Goal: Information Seeking & Learning: Learn about a topic

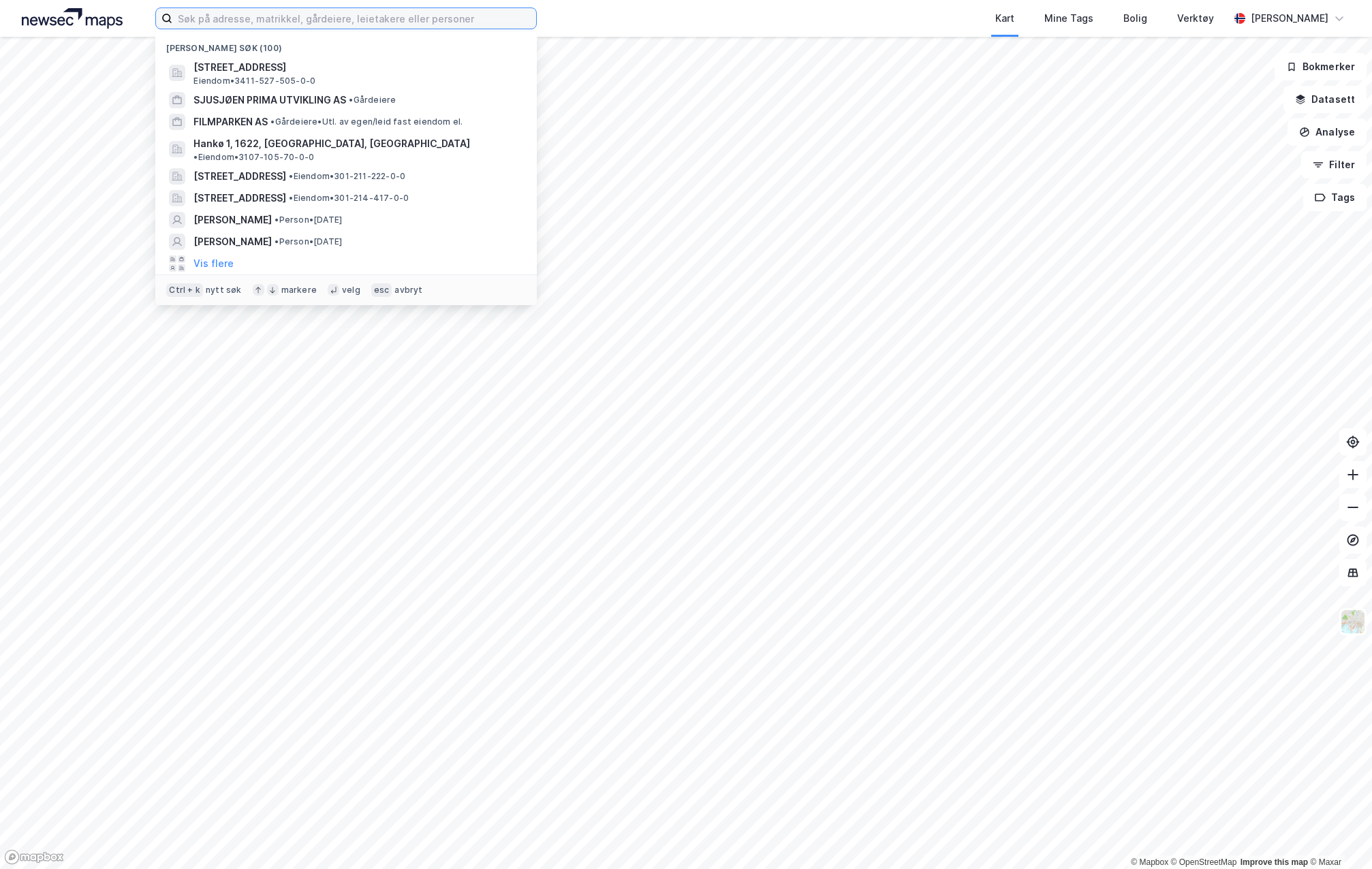
click at [383, 25] on input at bounding box center [354, 18] width 364 height 20
paste input "[PERSON_NAME]"
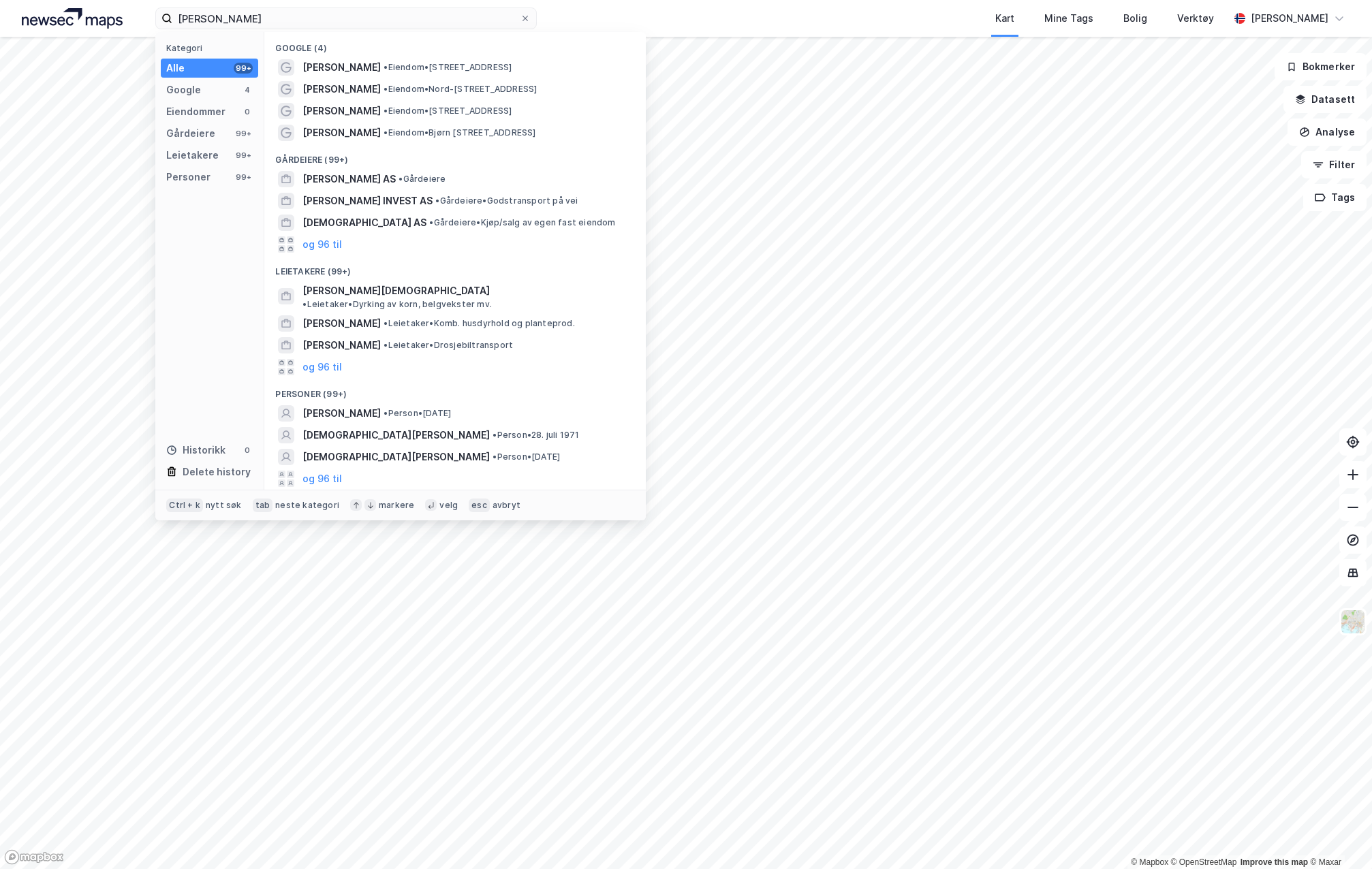
click at [314, 470] on button "og 96 til" at bounding box center [322, 478] width 40 height 16
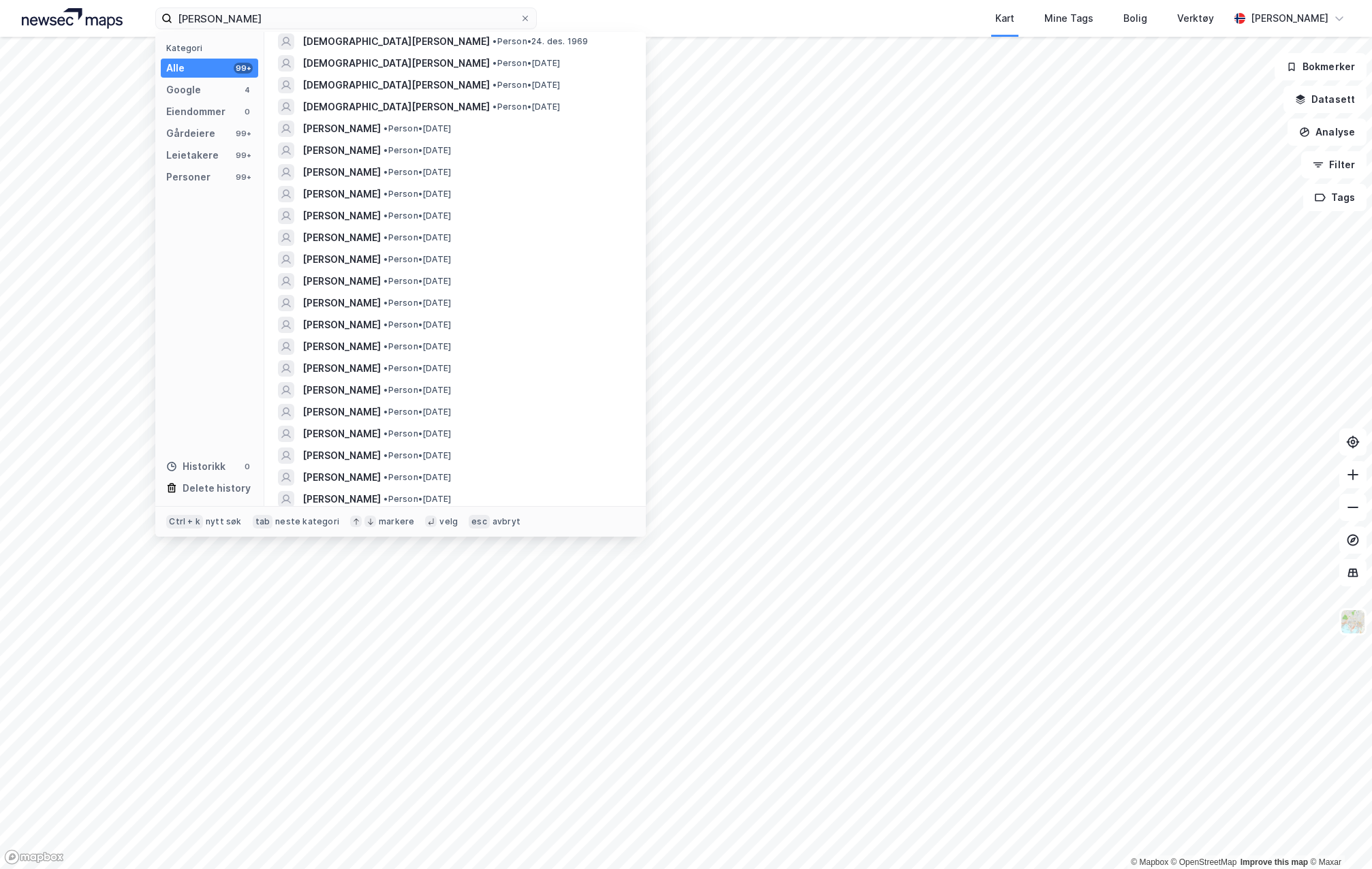
scroll to position [1224, 0]
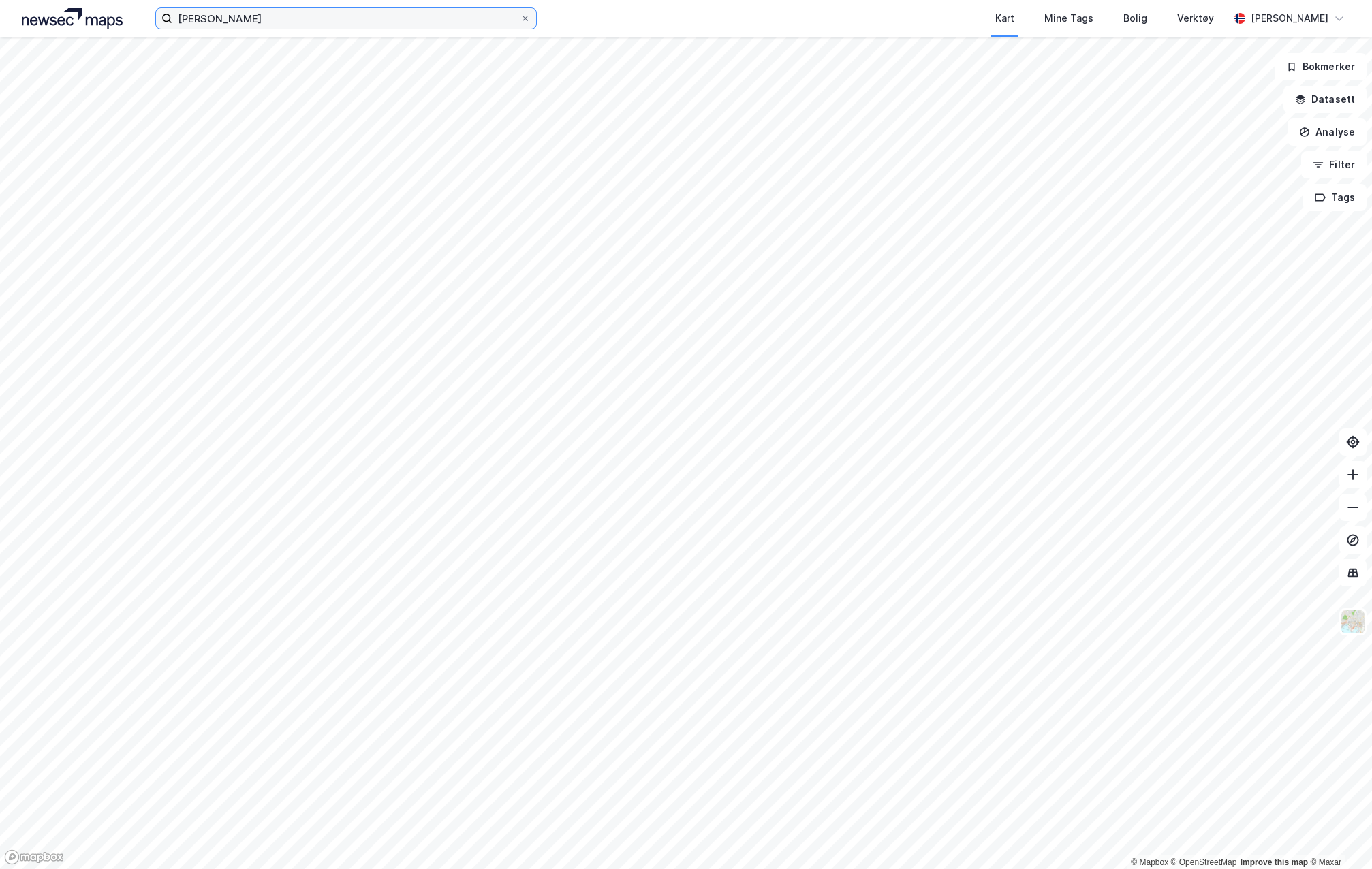
click at [325, 23] on input "[PERSON_NAME]" at bounding box center [346, 18] width 347 height 20
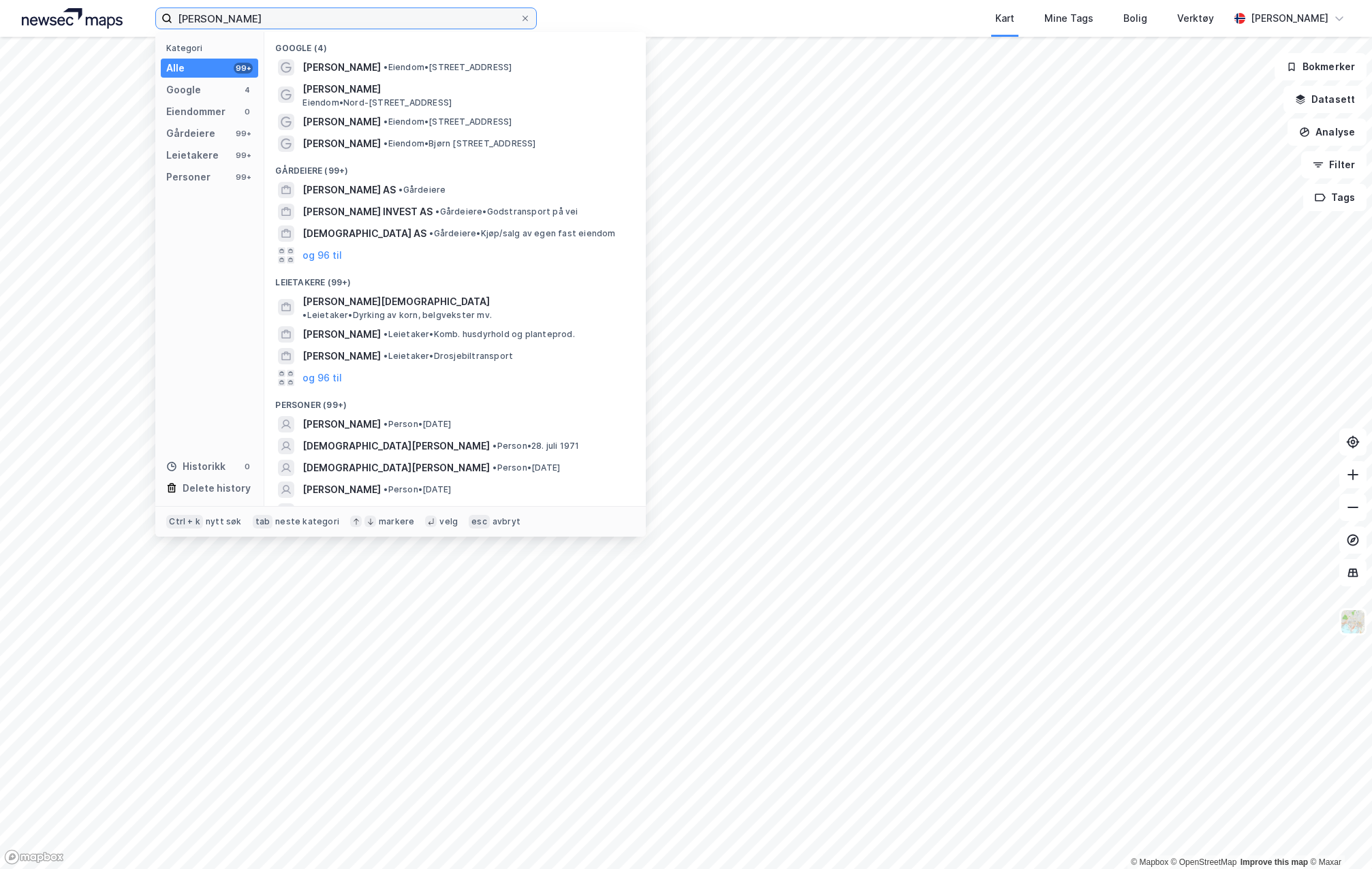
click at [325, 23] on input "[PERSON_NAME]" at bounding box center [346, 18] width 347 height 20
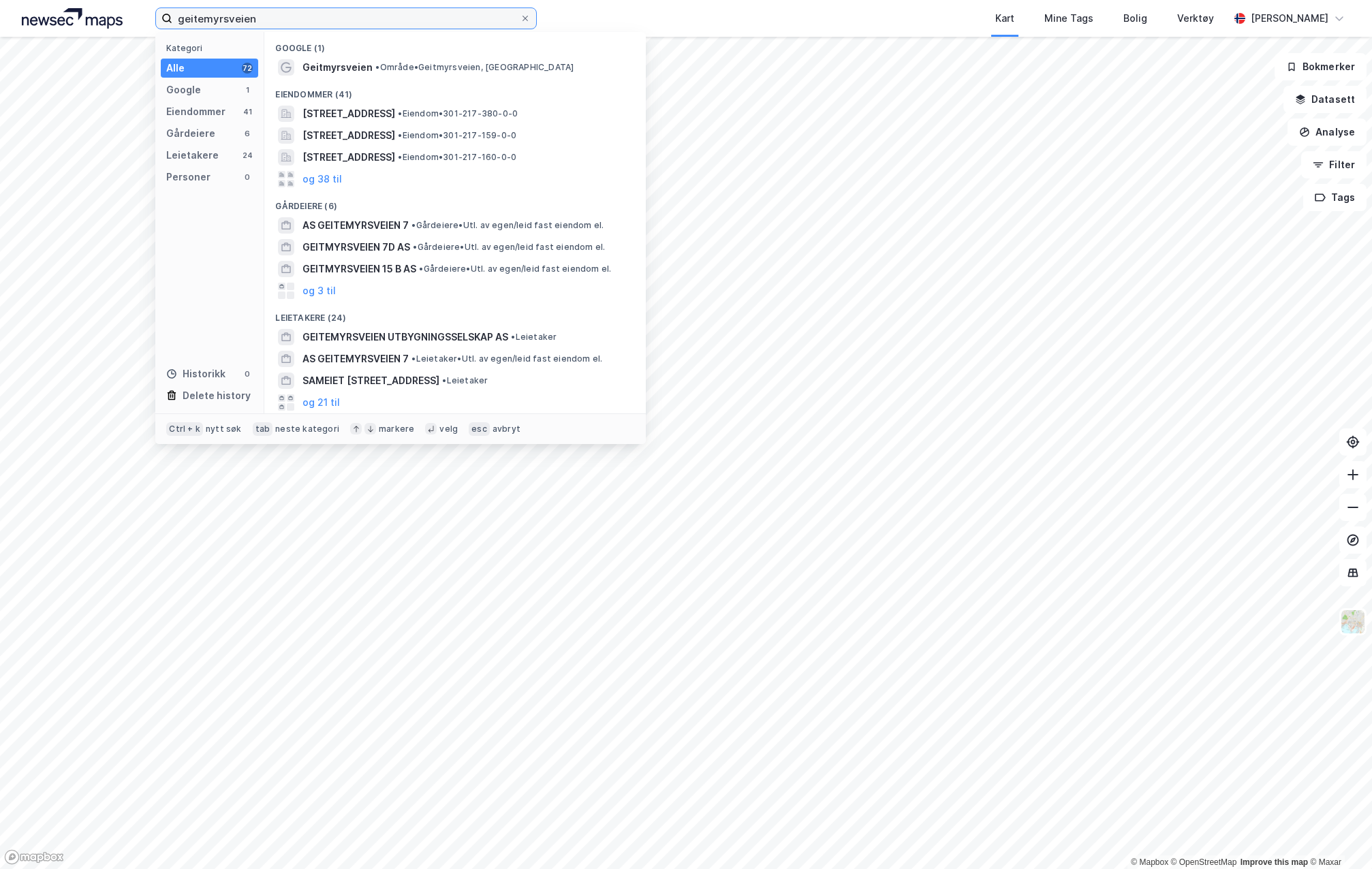
click at [203, 16] on input "geitemyrsveien" at bounding box center [346, 18] width 347 height 20
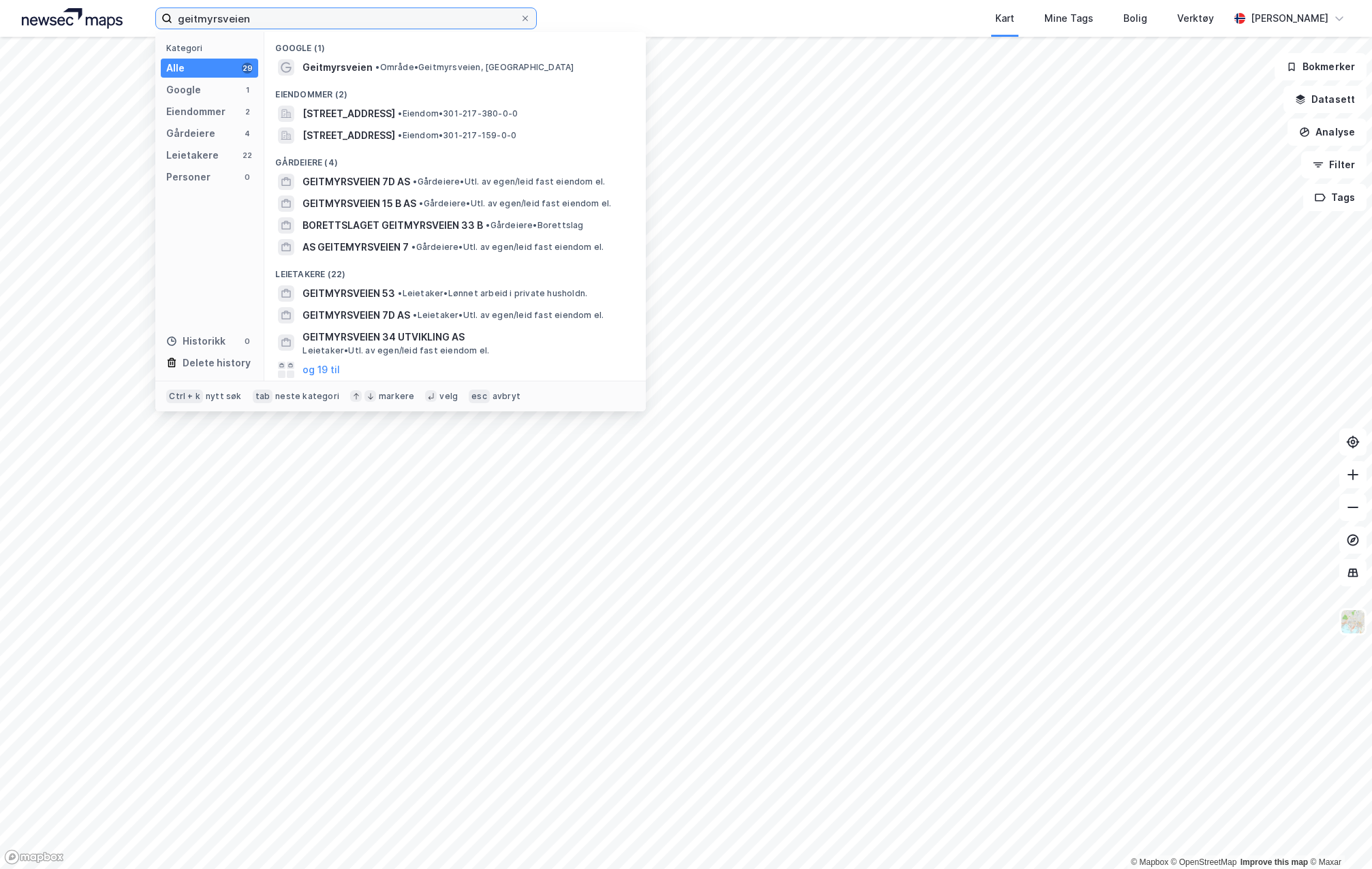
click at [320, 18] on input "geitmyrsveien" at bounding box center [346, 18] width 347 height 20
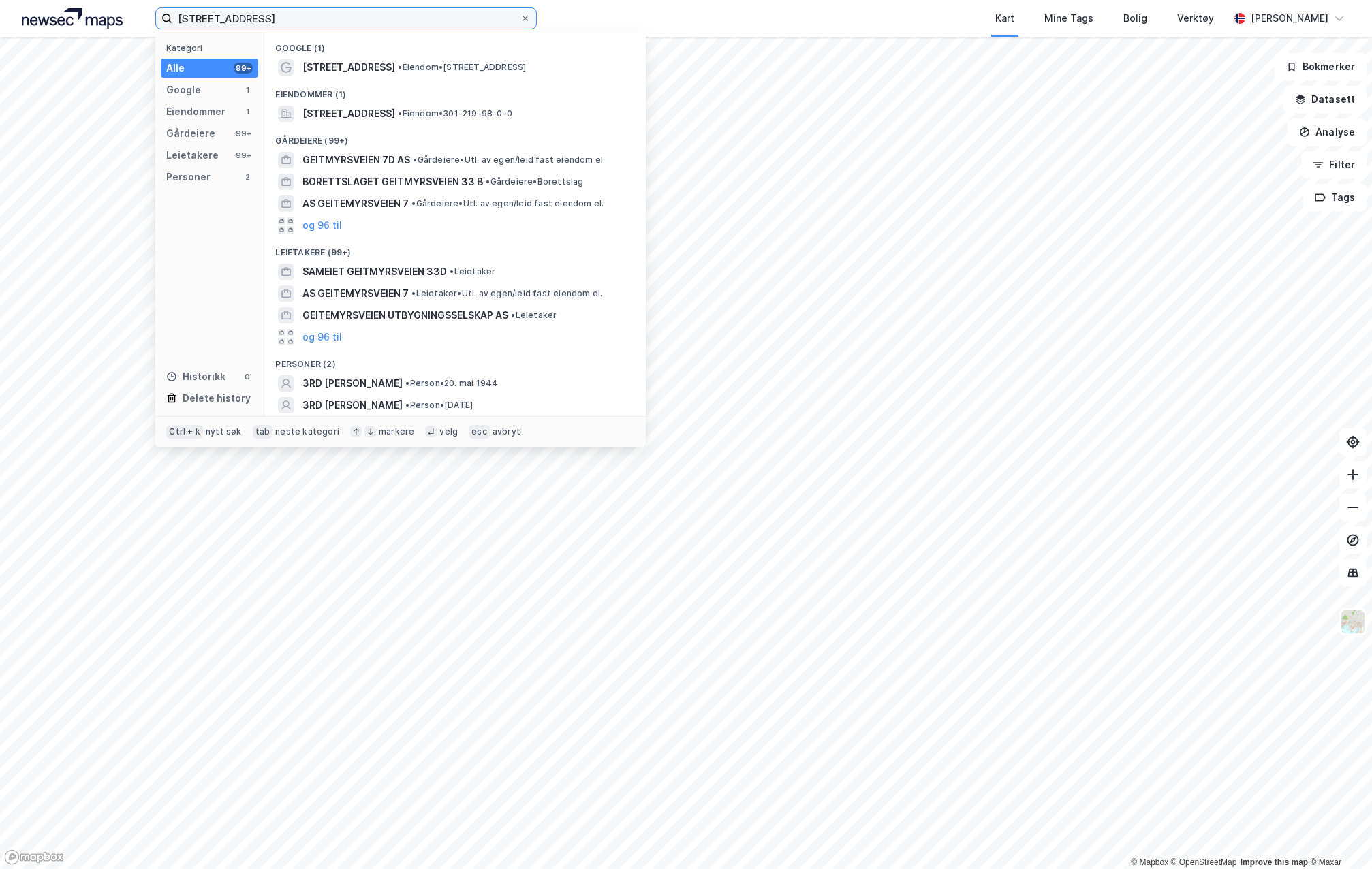
type input "[STREET_ADDRESS]"
click at [395, 115] on span "[STREET_ADDRESS]" at bounding box center [348, 113] width 93 height 16
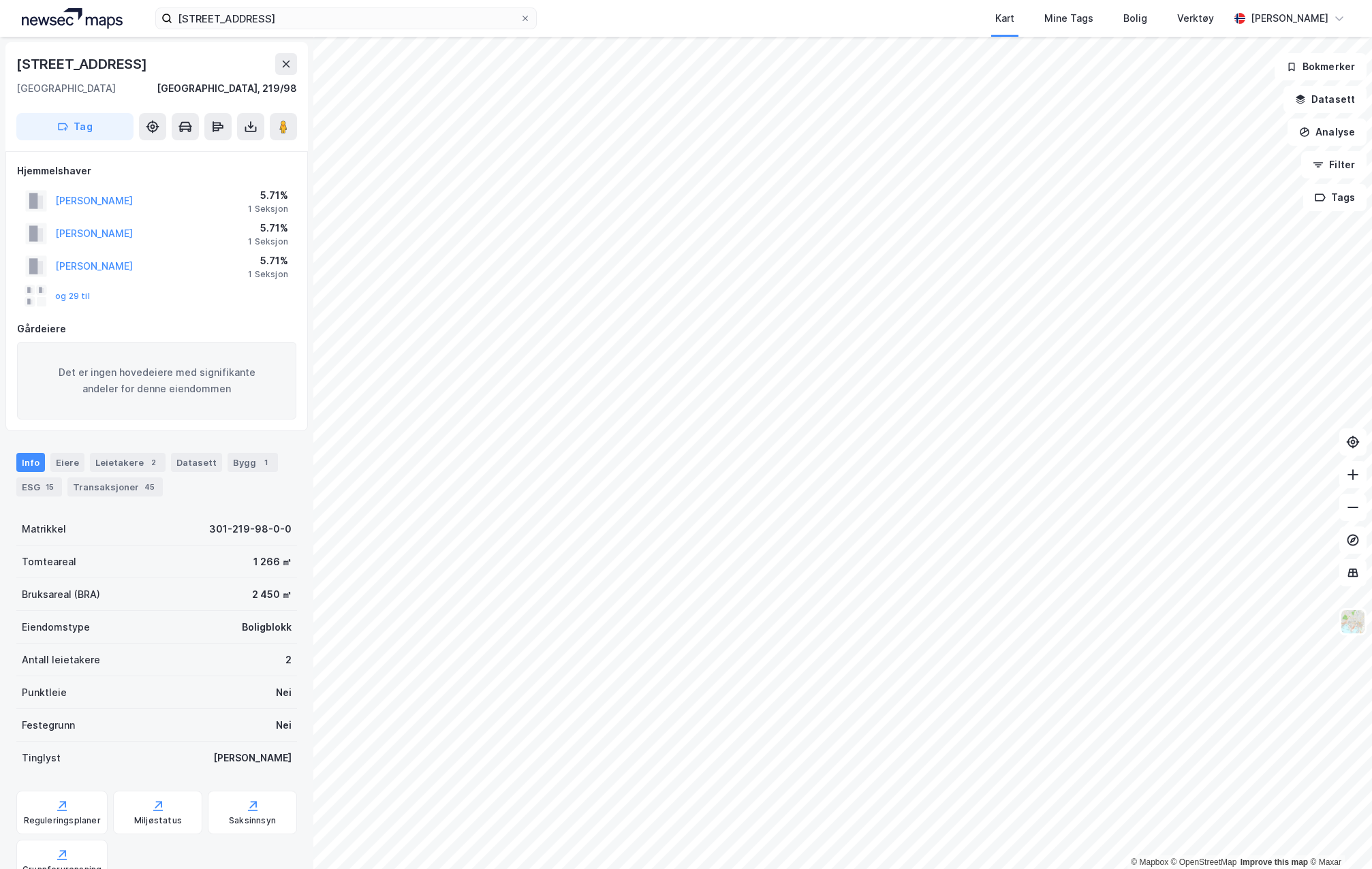
click at [0, 0] on button "og 29 til" at bounding box center [0, 0] width 0 height 0
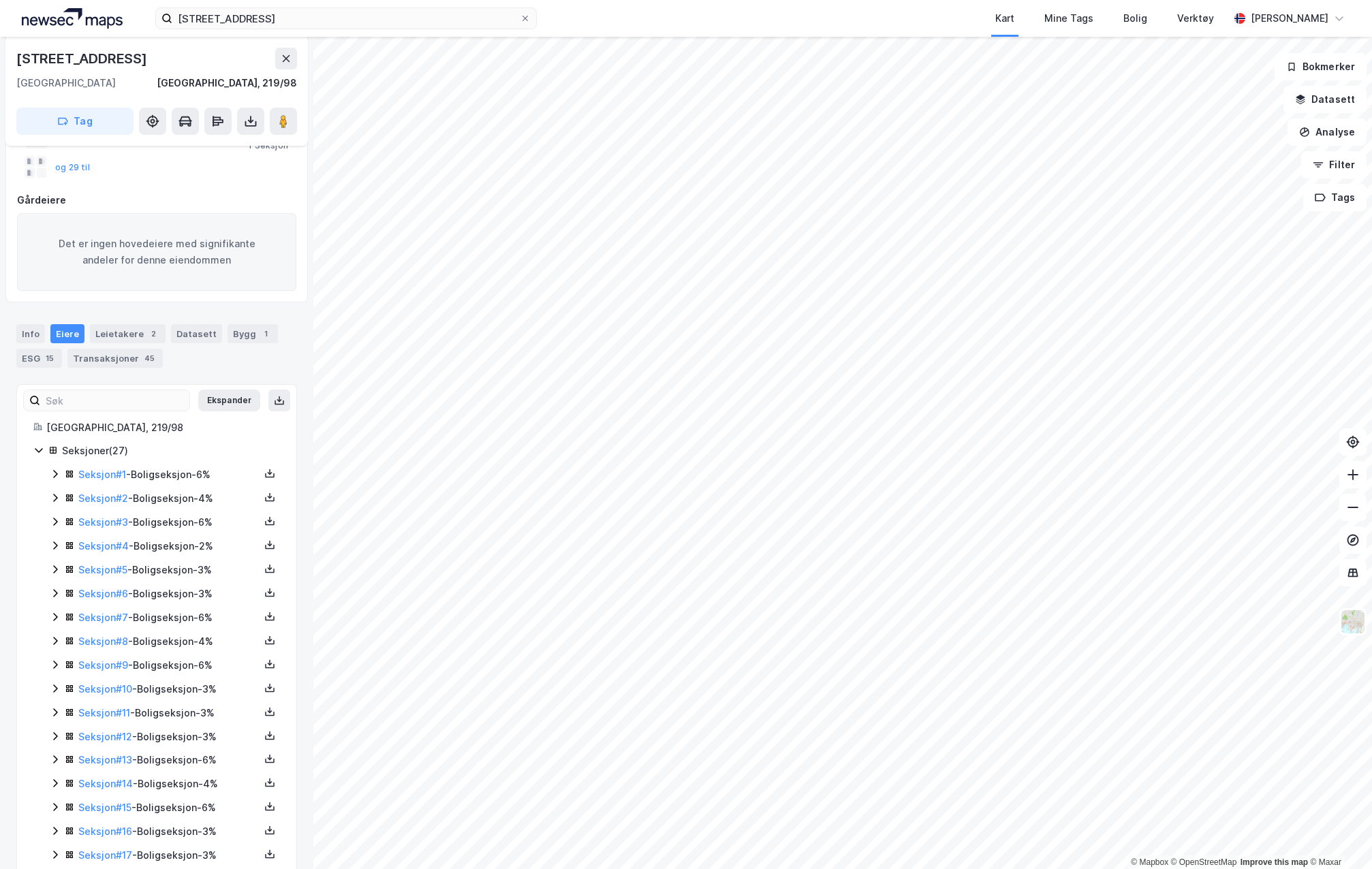
scroll to position [205, 0]
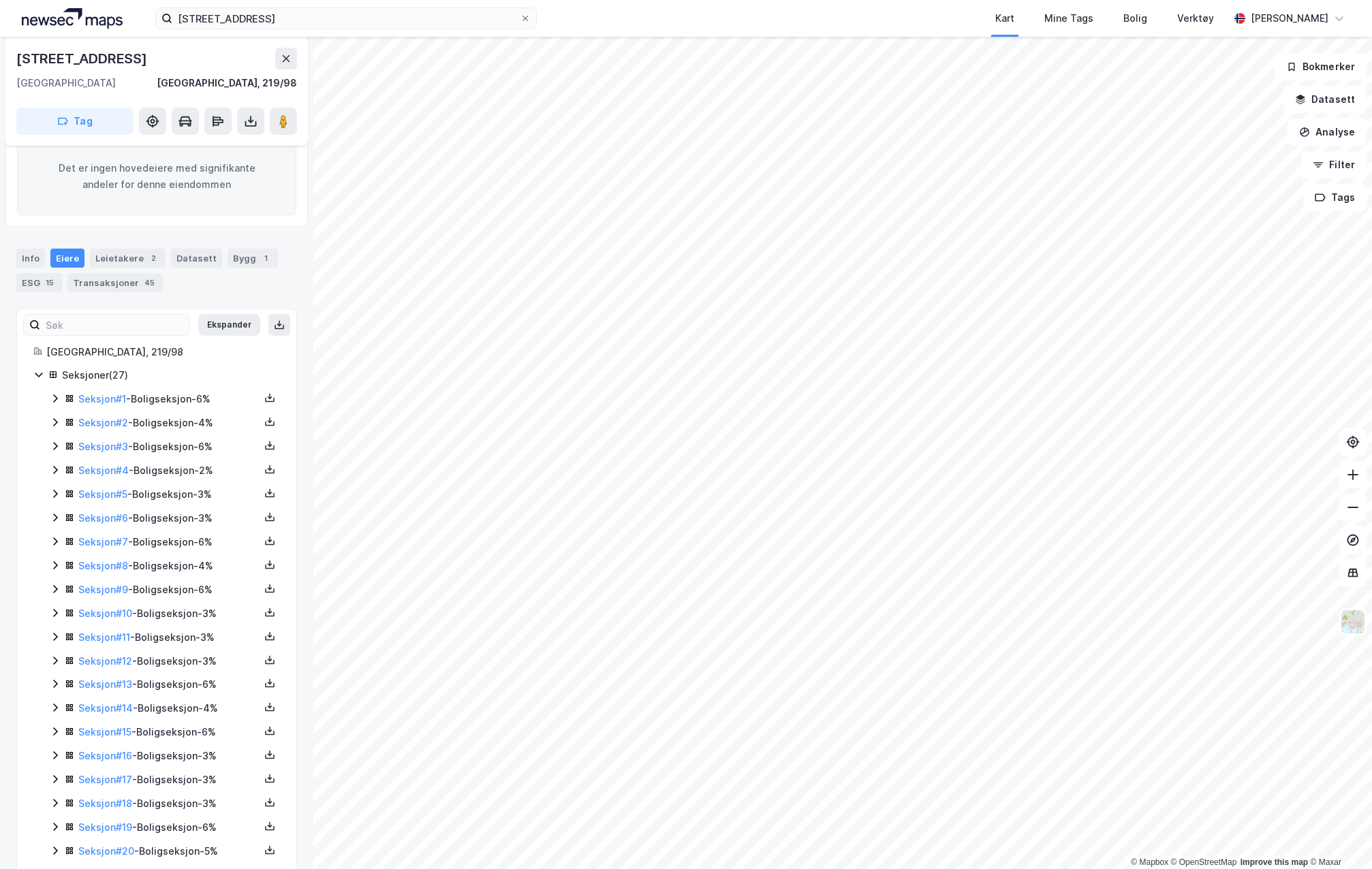
click at [101, 291] on div "Transaksjoner 45" at bounding box center [115, 283] width 96 height 19
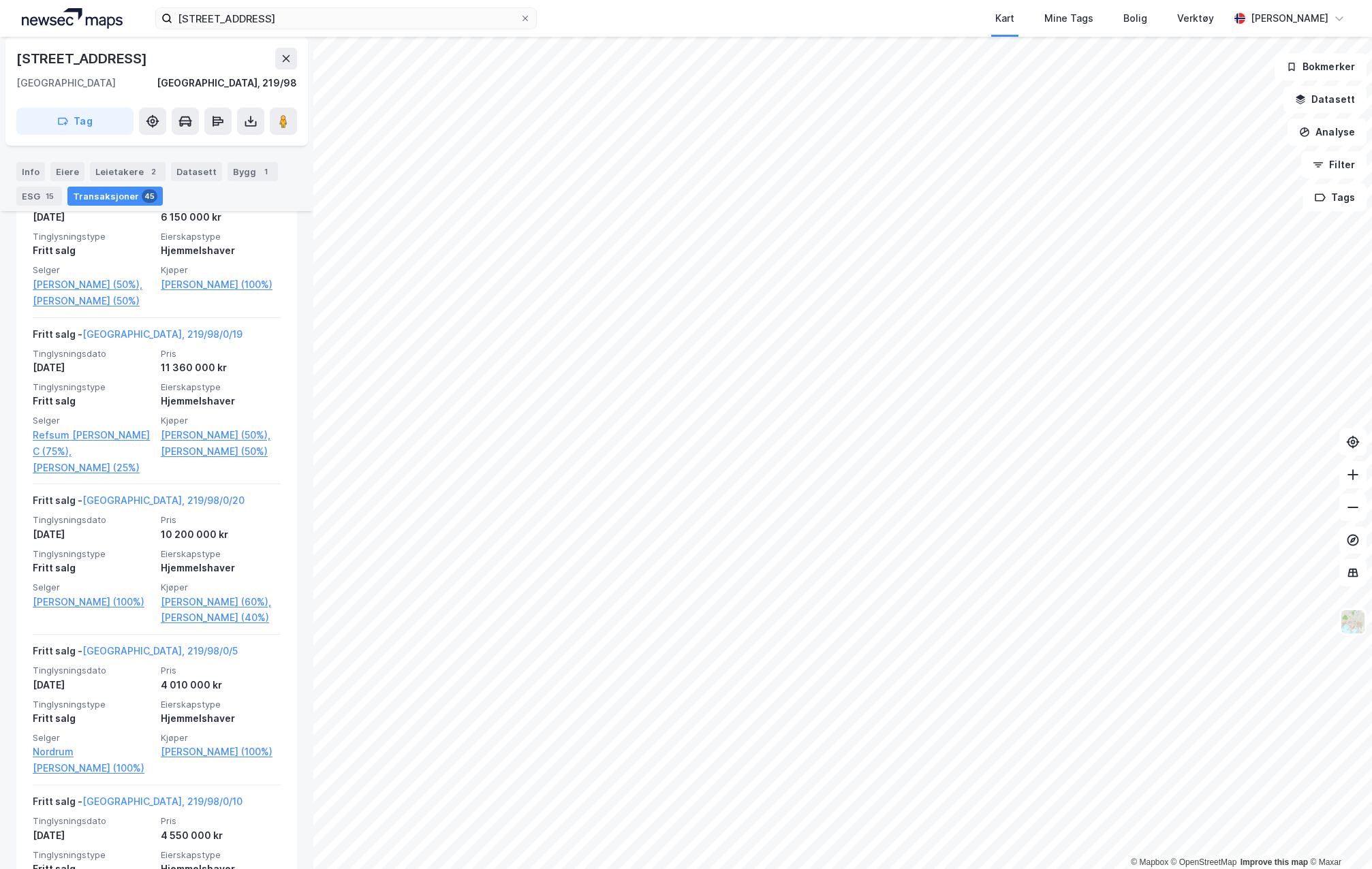
scroll to position [1450, 0]
